Goal: Task Accomplishment & Management: Manage account settings

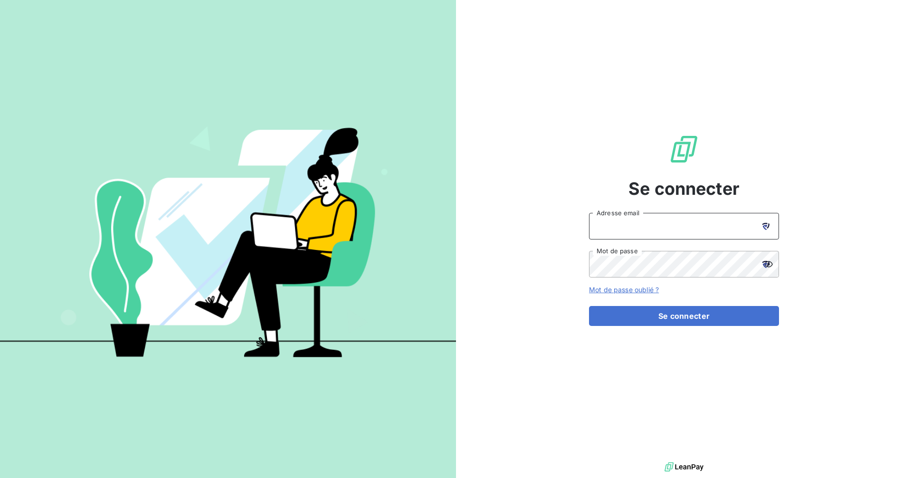
click at [748, 216] on input "Adresse email" at bounding box center [684, 226] width 190 height 27
click at [768, 230] on div at bounding box center [765, 226] width 27 height 27
click at [768, 228] on icon at bounding box center [765, 226] width 7 height 7
type input "[PERSON_NAME][EMAIL_ADDRESS][DOMAIN_NAME]"
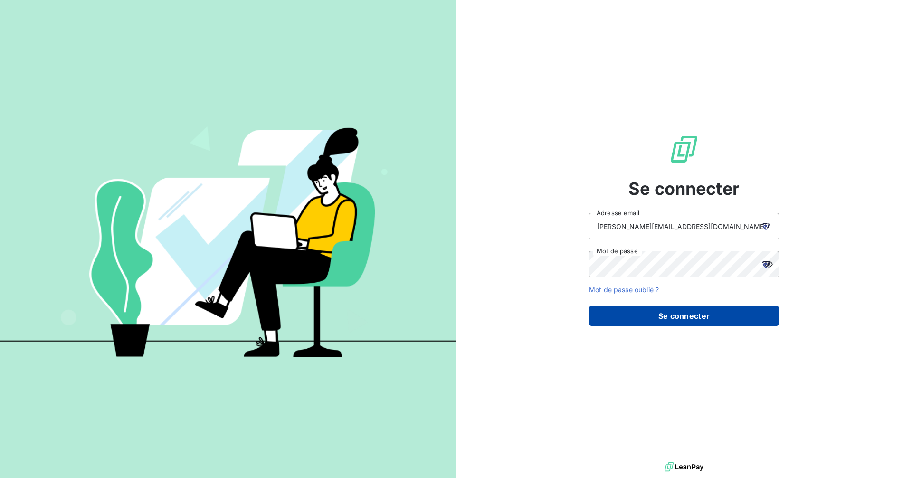
click at [665, 320] on button "Se connecter" at bounding box center [684, 316] width 190 height 20
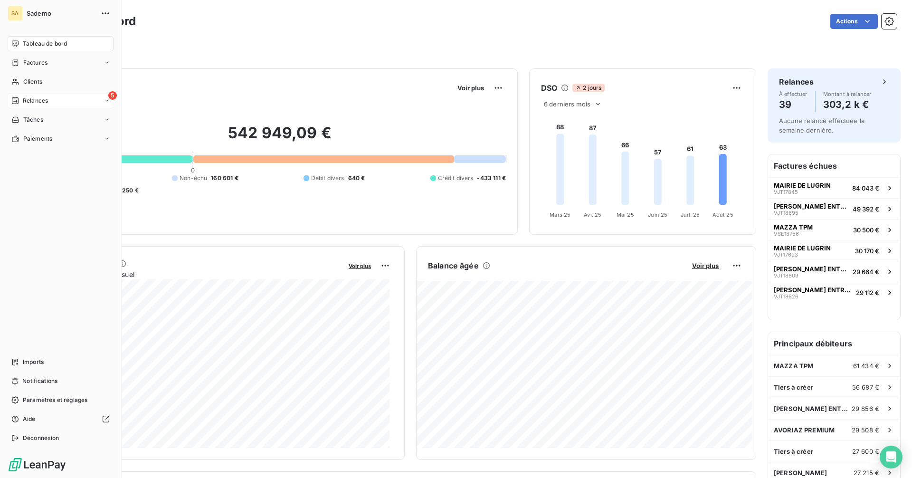
click at [23, 101] on span "Relances" at bounding box center [35, 100] width 25 height 9
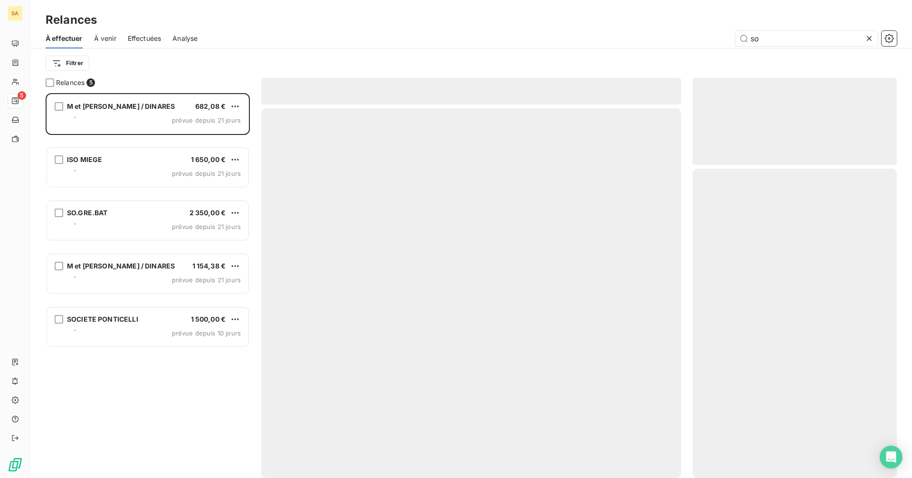
scroll to position [377, 197]
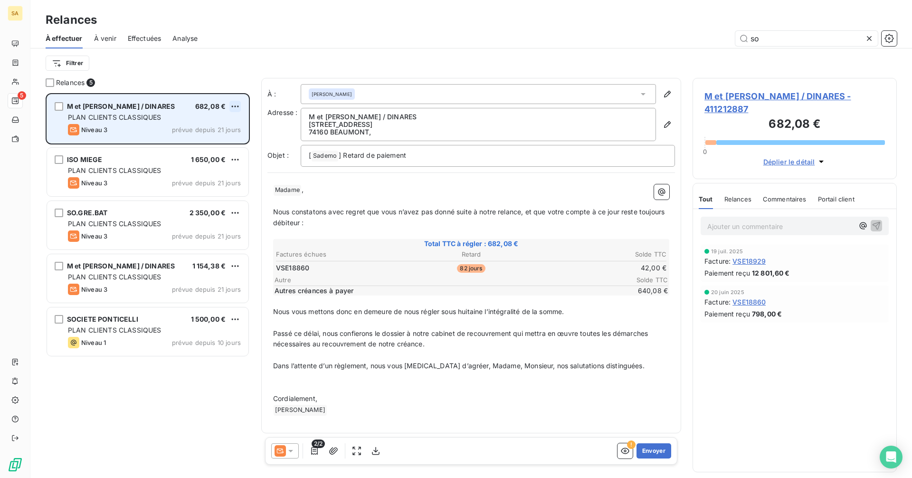
click at [235, 104] on html "SA 5 Relances À effectuer À venir Effectuées Analyse so Filtrer Relances 5 M et…" at bounding box center [456, 239] width 912 height 478
click at [197, 125] on div "Replanifier cette action" at bounding box center [193, 125] width 85 height 15
select select "7"
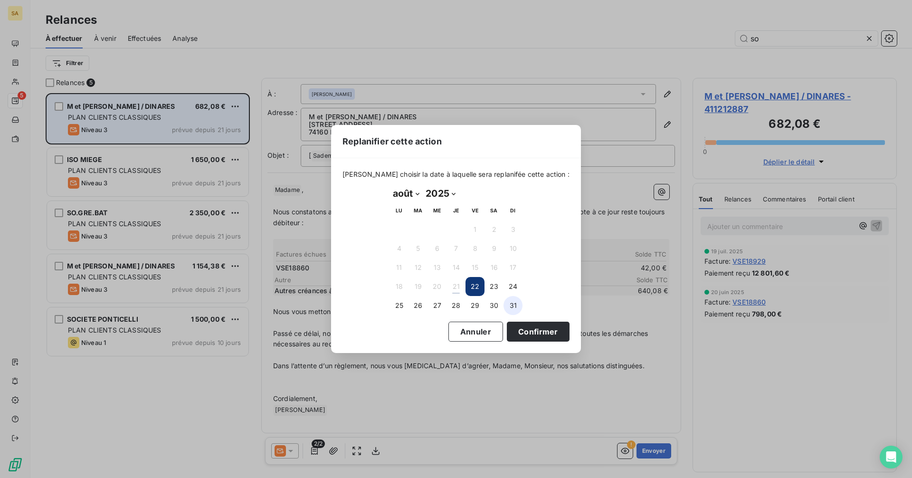
click at [511, 302] on button "31" at bounding box center [512, 305] width 19 height 19
click at [529, 330] on button "Confirmer" at bounding box center [538, 331] width 63 height 20
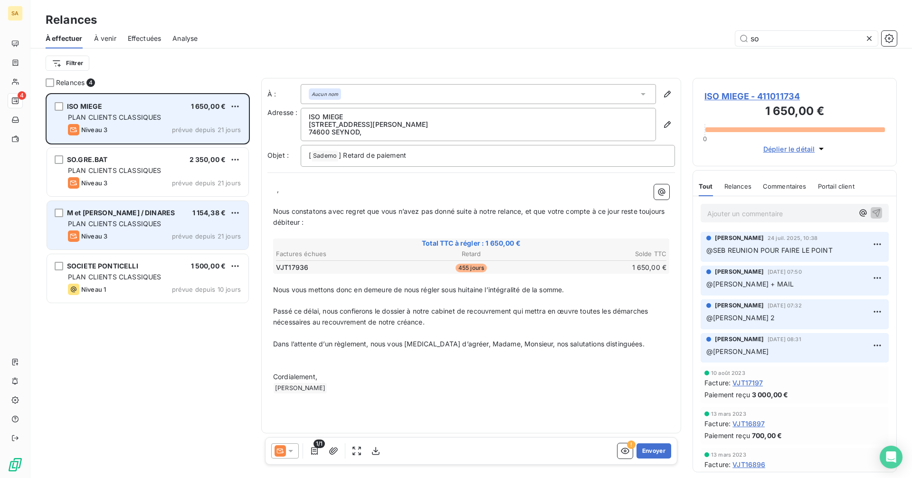
click at [142, 223] on span "PLAN CLIENTS CLASSIQUES" at bounding box center [114, 223] width 93 height 8
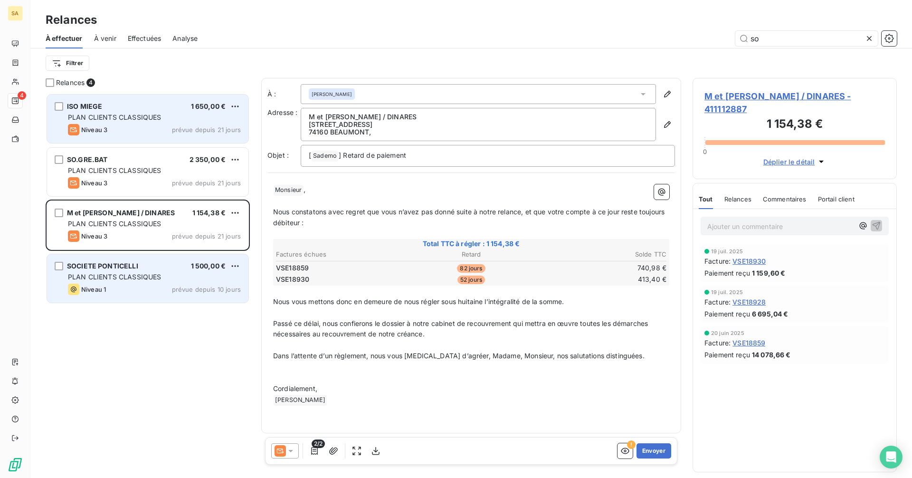
click at [135, 276] on span "PLAN CLIENTS CLASSIQUES" at bounding box center [114, 277] width 93 height 8
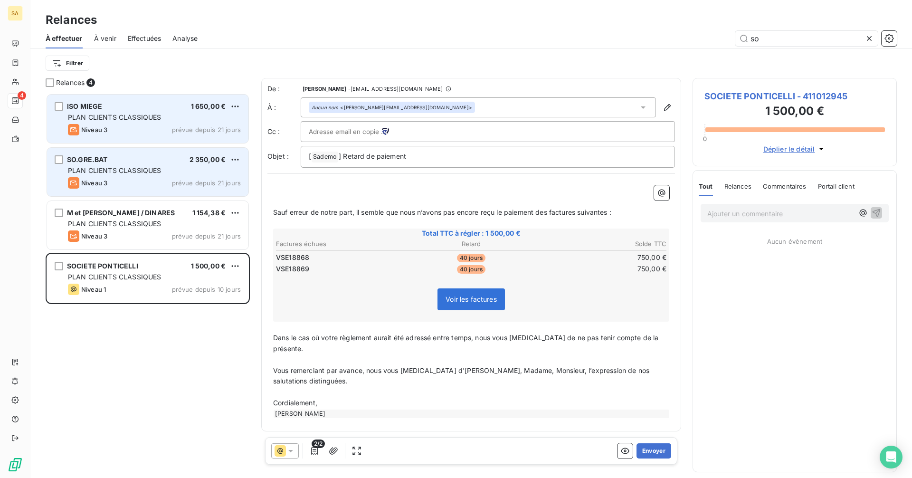
click at [133, 176] on div "SO.GRE.BAT 2 350,00 € PLAN CLIENTS CLASSIQUES Niveau 3 prévue depuis 21 jours" at bounding box center [147, 172] width 201 height 48
